Goal: Use online tool/utility: Utilize a website feature to perform a specific function

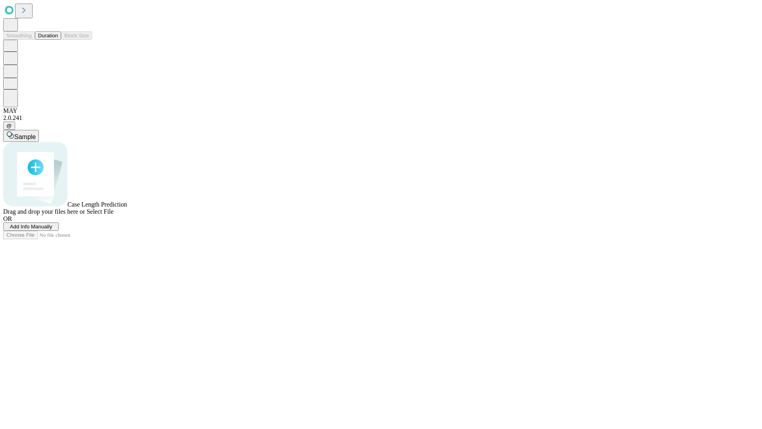
click at [58, 40] on button "Duration" at bounding box center [48, 35] width 26 height 8
click at [114, 215] on span "Select File" at bounding box center [100, 211] width 27 height 7
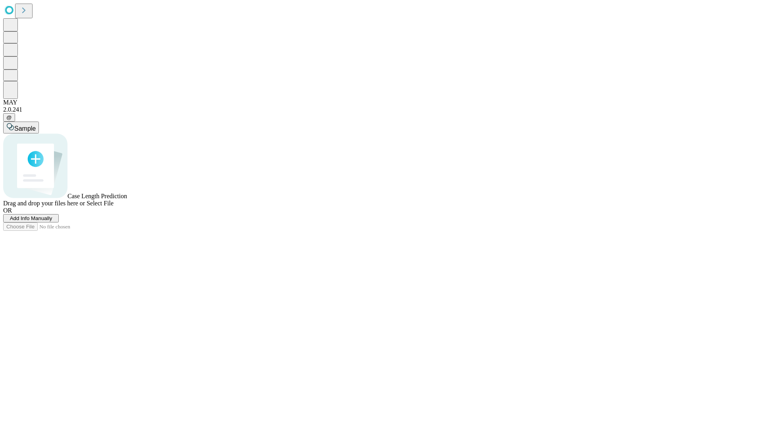
click at [114, 206] on span "Select File" at bounding box center [100, 203] width 27 height 7
